Goal: Transaction & Acquisition: Obtain resource

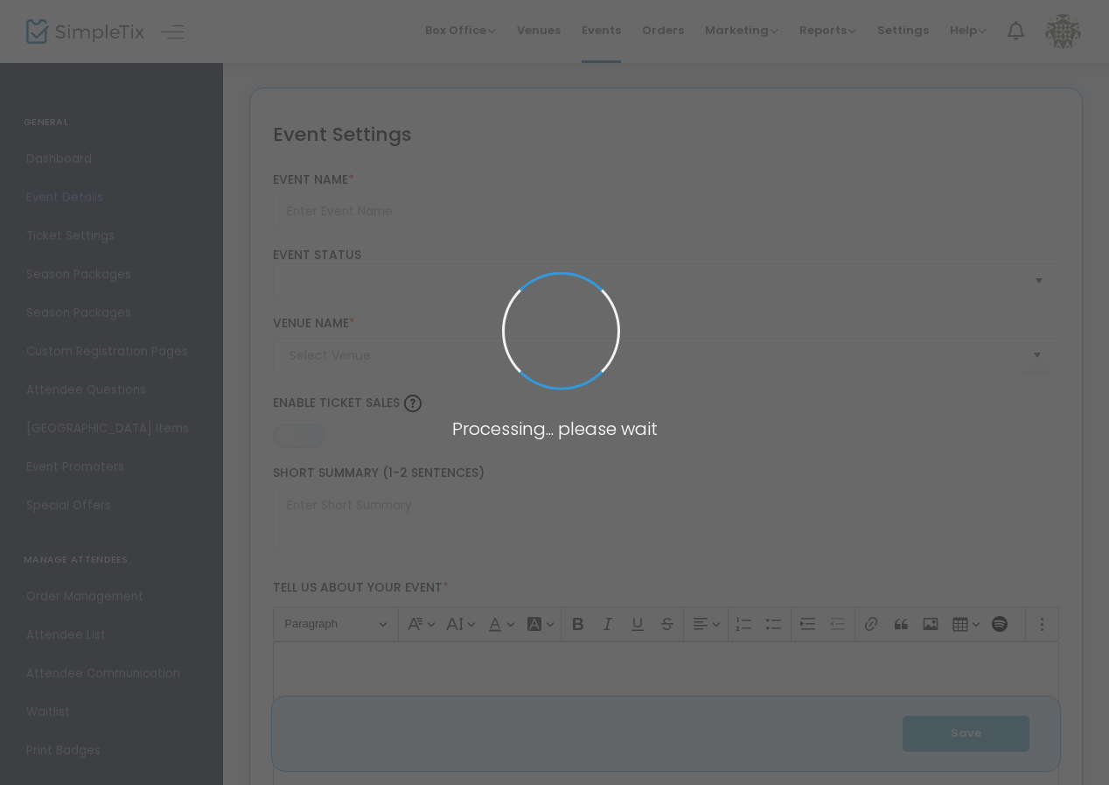
type input "ArtParty 2025 - Tickets"
type textarea "Join us to support the arts in [GEOGRAPHIC_DATA] for an evening of creativity a…"
type input "Buy Tickets"
type input "[GEOGRAPHIC_DATA]"
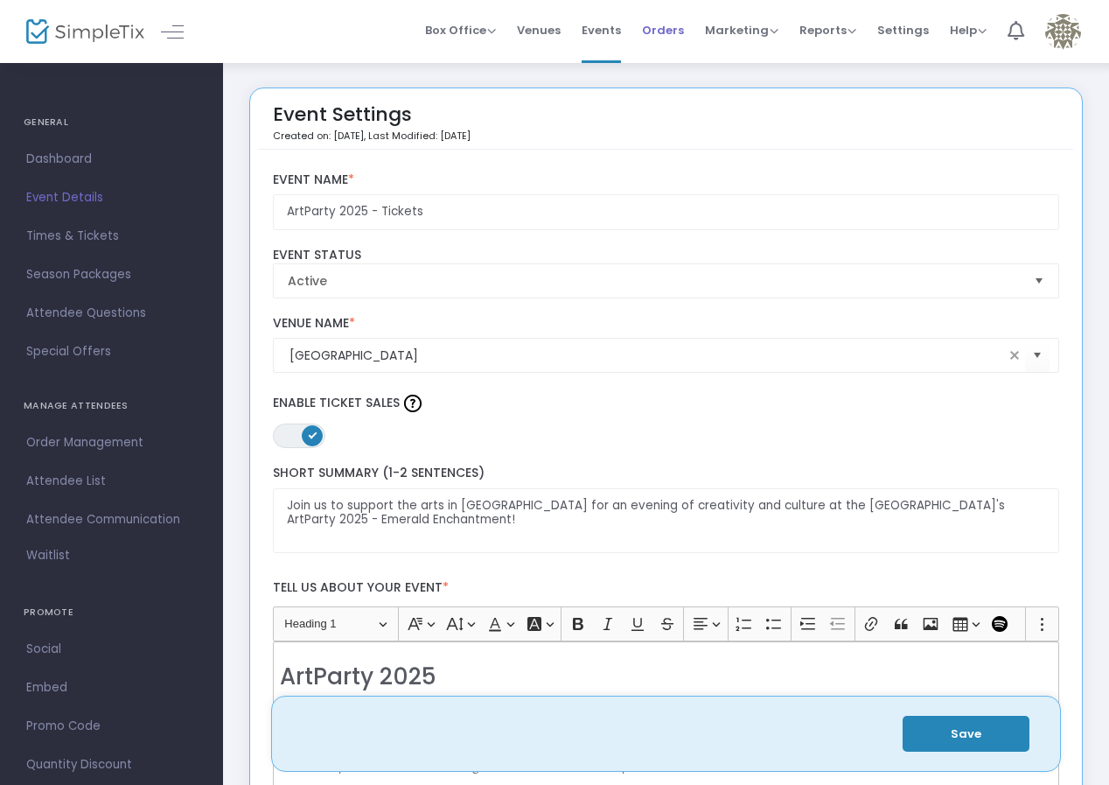
click at [659, 42] on span "Orders" at bounding box center [663, 30] width 42 height 45
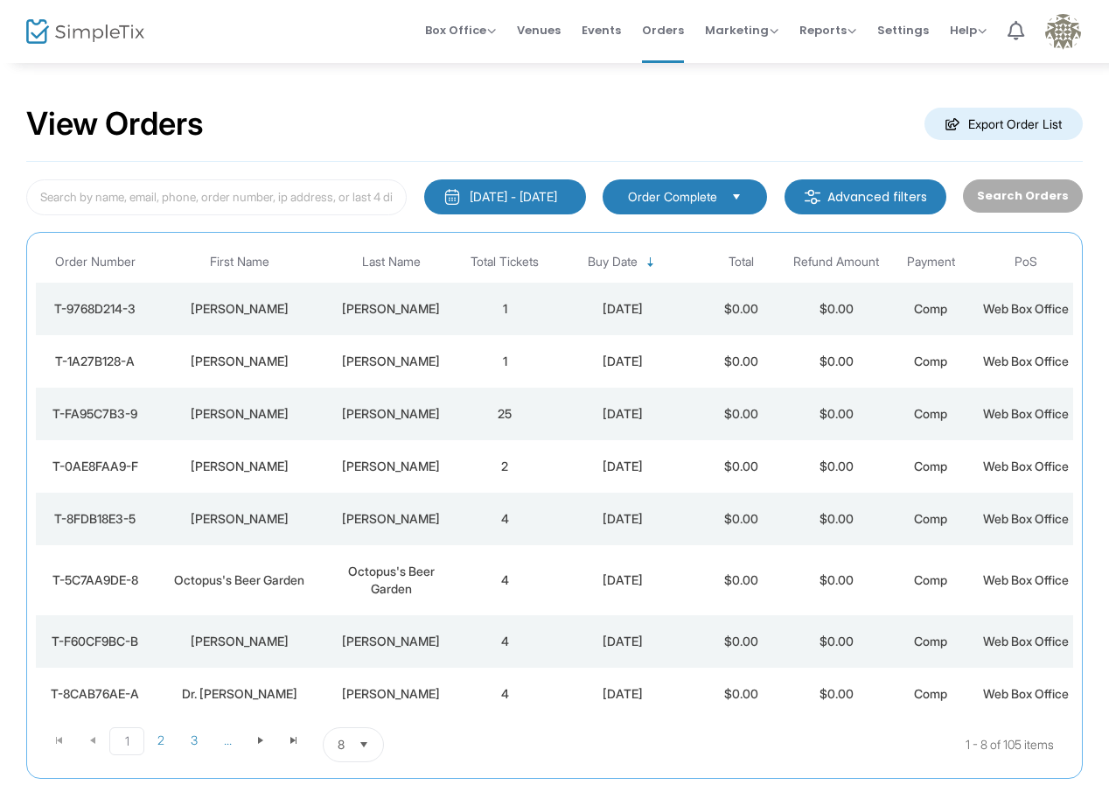
click at [979, 137] on m-button "Export Order List" at bounding box center [1003, 124] width 158 height 32
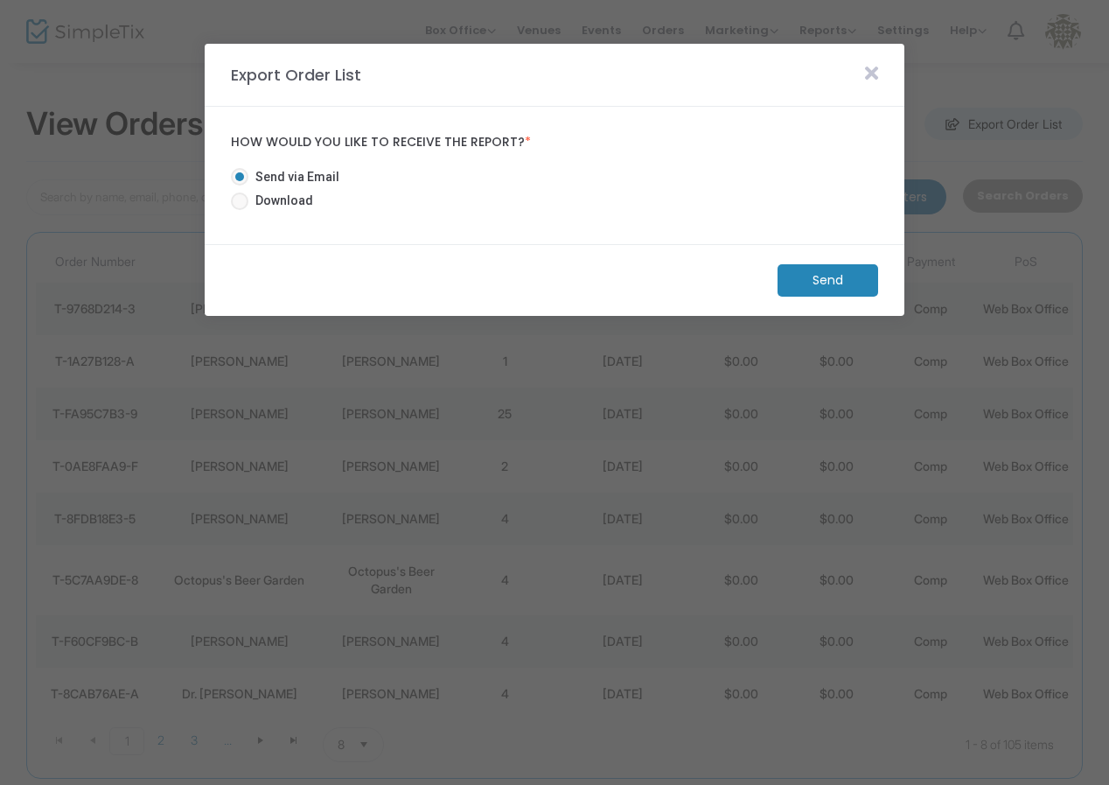
click at [302, 206] on span "Download" at bounding box center [280, 201] width 65 height 18
click at [240, 210] on input "Download" at bounding box center [239, 210] width 1 height 1
radio input "true"
click at [853, 281] on m-button "Download" at bounding box center [813, 280] width 130 height 32
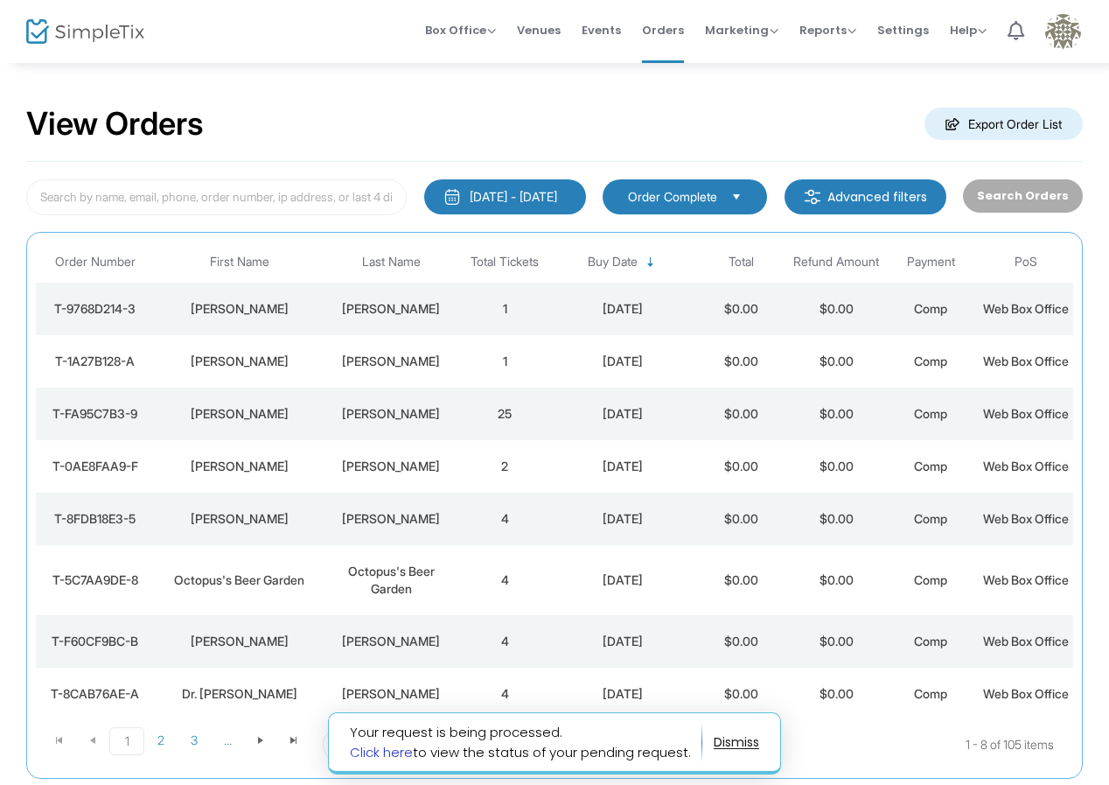
click at [407, 750] on link "Click here" at bounding box center [381, 752] width 63 height 18
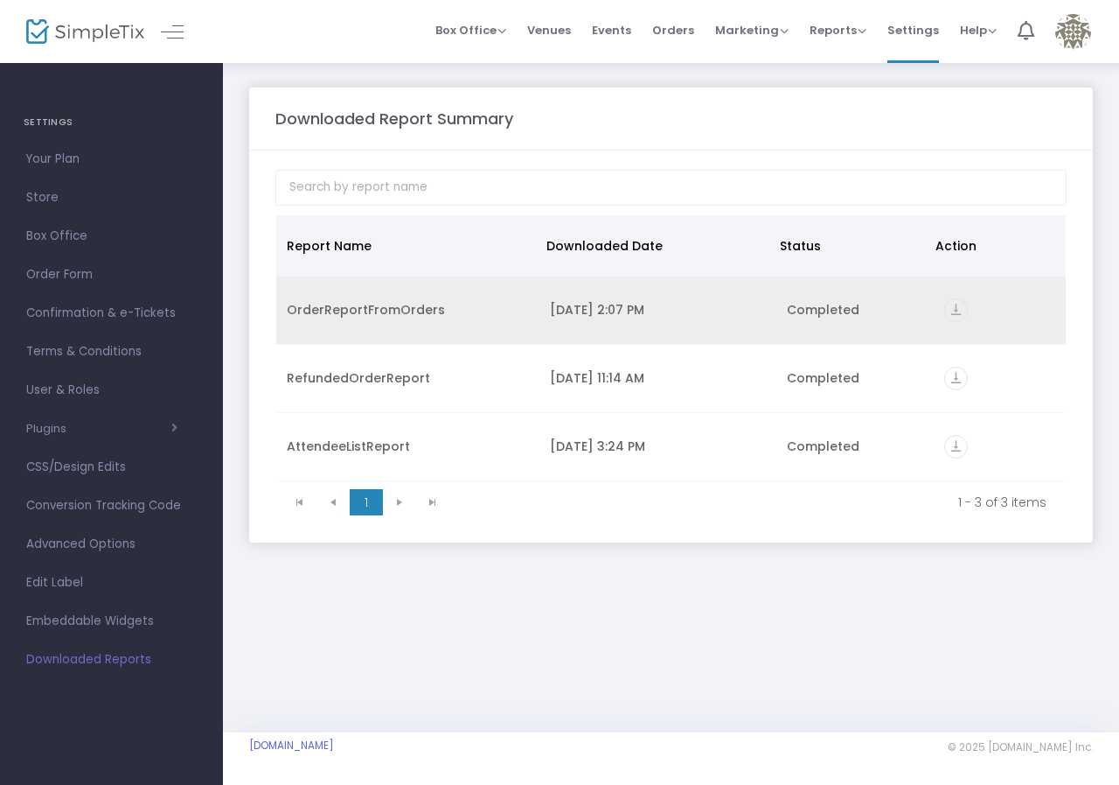
click at [669, 295] on td "[DATE] 2:07 PM" at bounding box center [658, 310] width 237 height 68
click at [958, 312] on icon "vertical_align_bottom" at bounding box center [957, 310] width 24 height 24
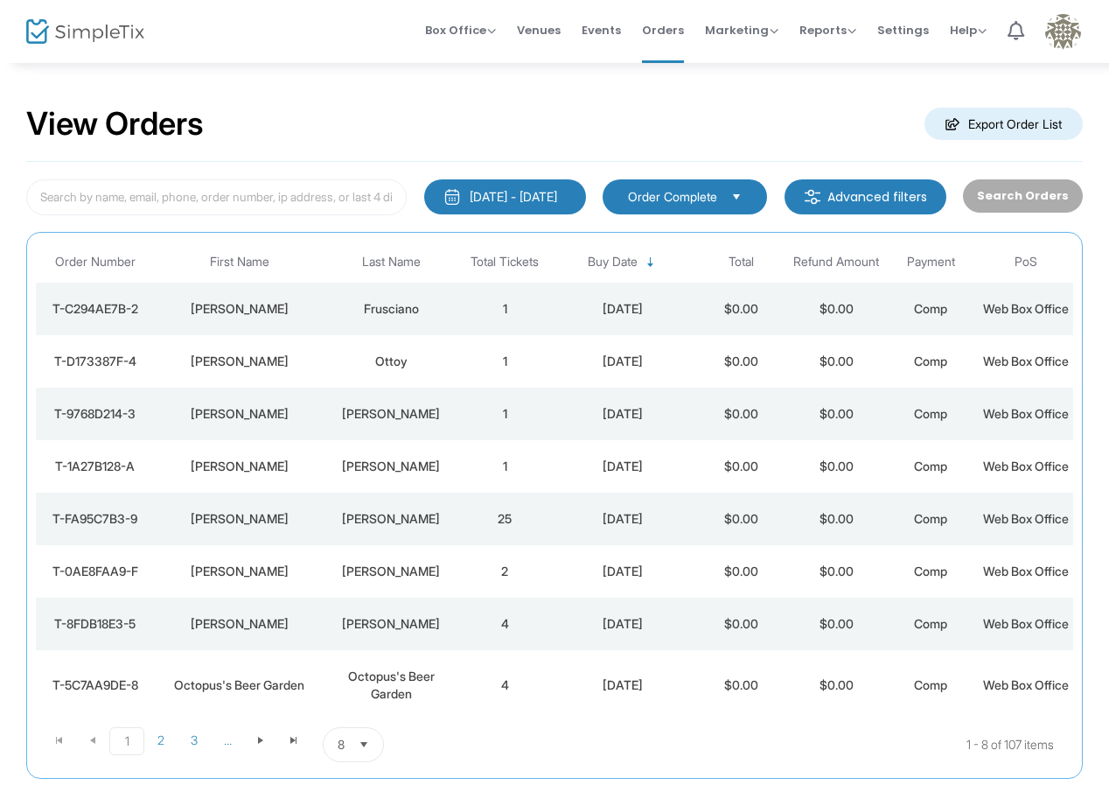
click at [1034, 129] on m-button "Export Order List" at bounding box center [1003, 124] width 158 height 32
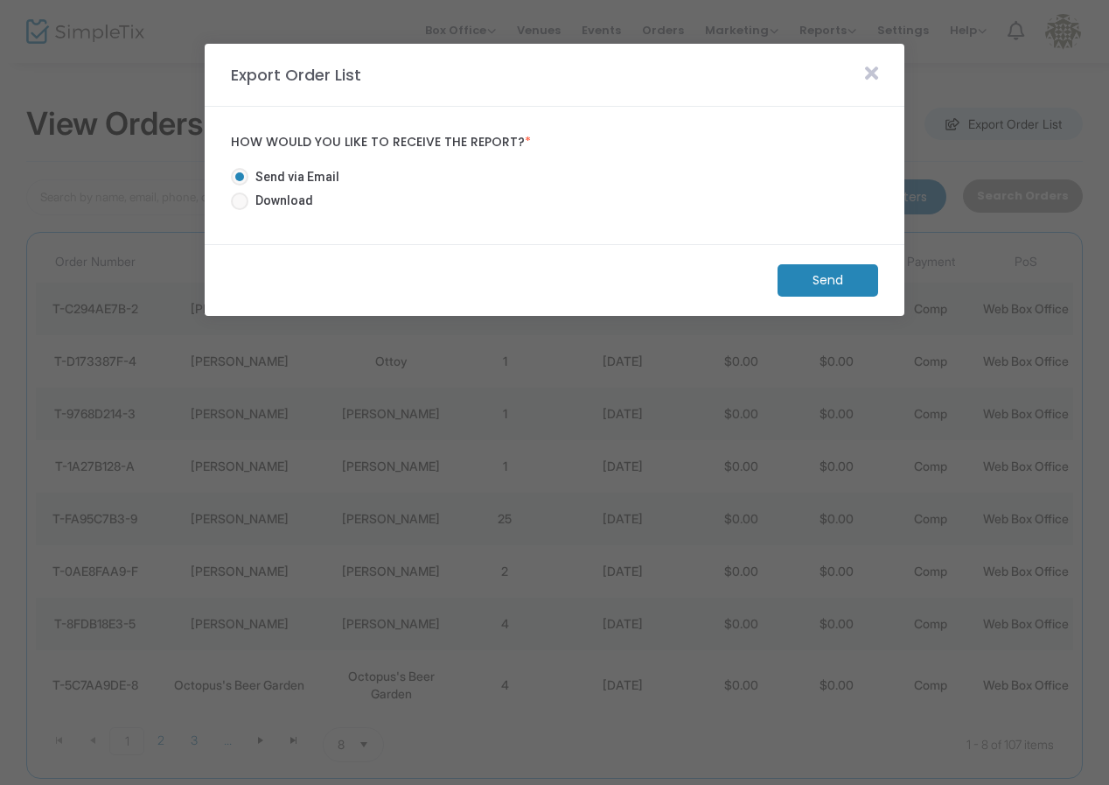
click at [276, 199] on span "Download" at bounding box center [280, 201] width 65 height 18
click at [240, 210] on input "Download" at bounding box center [239, 210] width 1 height 1
radio input "true"
click at [870, 270] on m-button "Download" at bounding box center [813, 280] width 130 height 32
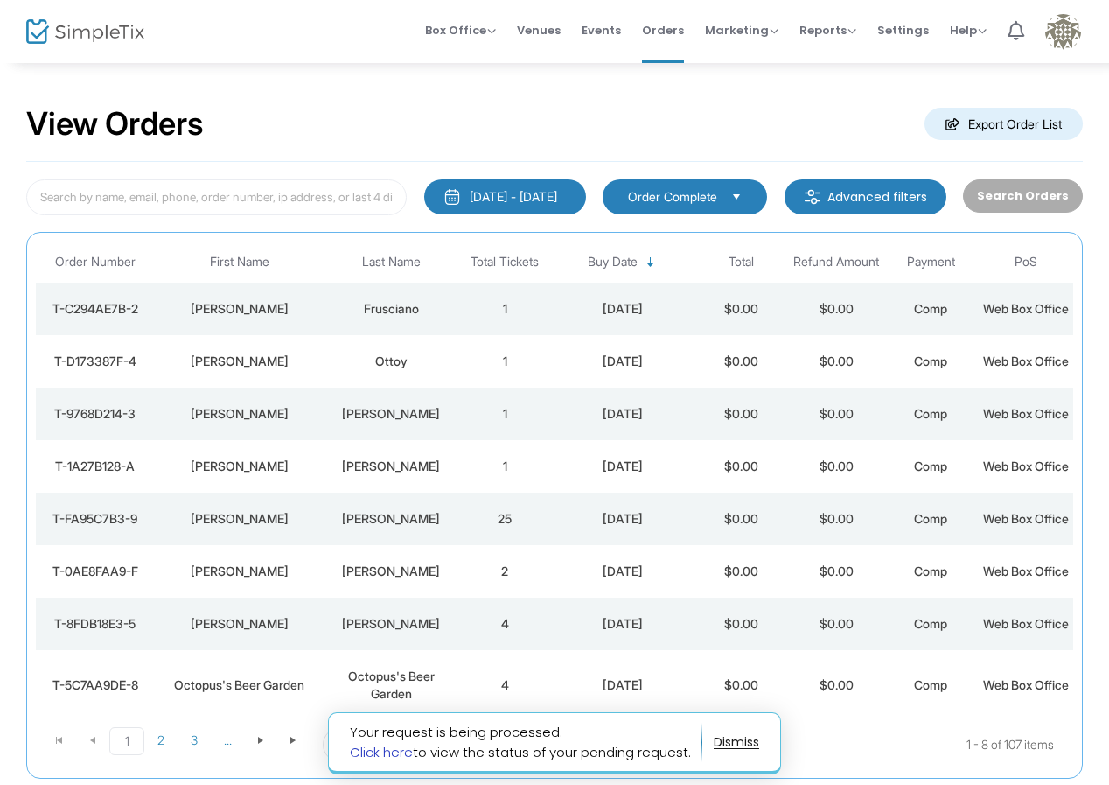
click at [376, 756] on link "Click here" at bounding box center [381, 752] width 63 height 18
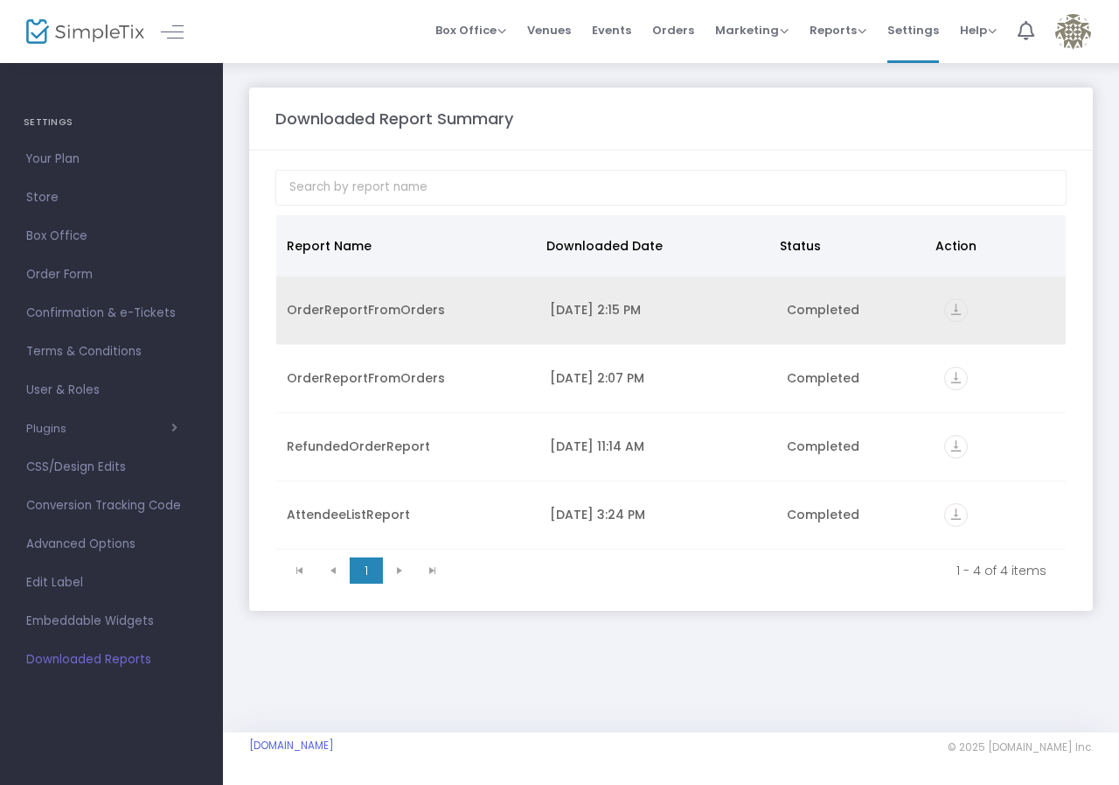
click at [955, 307] on icon "vertical_align_bottom" at bounding box center [957, 310] width 24 height 24
